Goal: Task Accomplishment & Management: Use online tool/utility

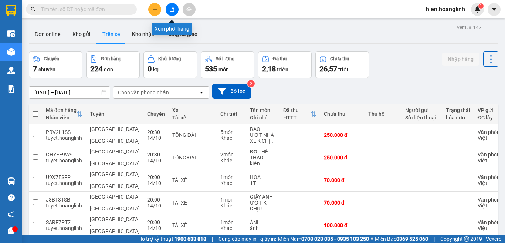
click at [171, 10] on icon "file-add" at bounding box center [172, 9] width 4 height 5
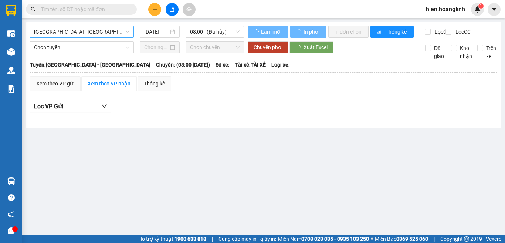
click at [112, 30] on span "[GEOGRAPHIC_DATA] - [GEOGRAPHIC_DATA]" at bounding box center [81, 31] width 95 height 11
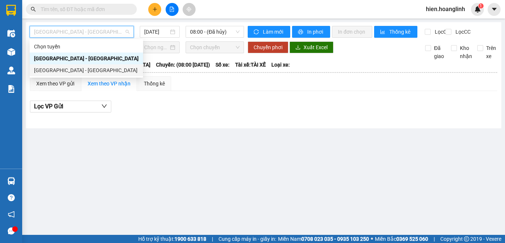
click at [61, 70] on div "[GEOGRAPHIC_DATA] - [GEOGRAPHIC_DATA]" at bounding box center [86, 70] width 105 height 8
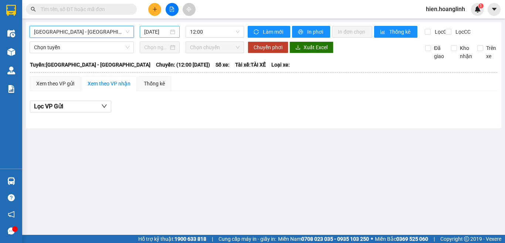
click at [150, 32] on input "[DATE]" at bounding box center [156, 32] width 24 height 8
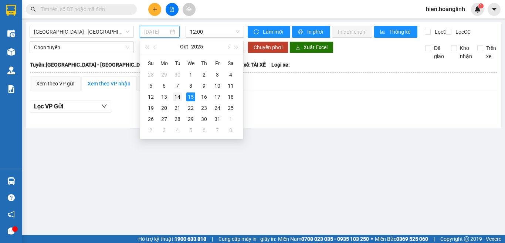
click at [175, 97] on div "14" at bounding box center [177, 96] width 9 height 9
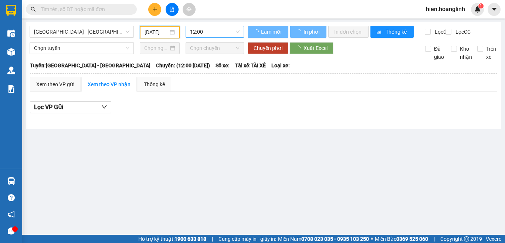
type input "[DATE]"
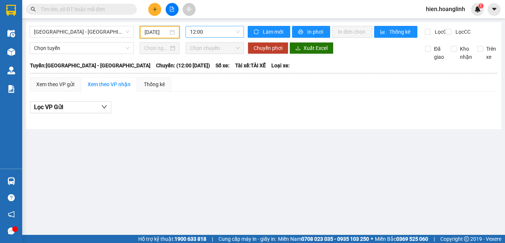
click at [220, 32] on span "12:00" at bounding box center [215, 31] width 50 height 11
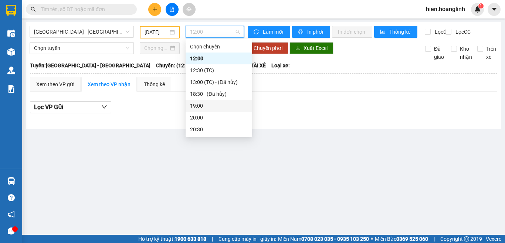
click at [199, 107] on div "19:00" at bounding box center [219, 106] width 58 height 8
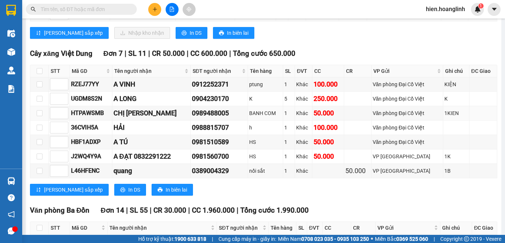
scroll to position [592, 0]
